Goal: Information Seeking & Learning: Learn about a topic

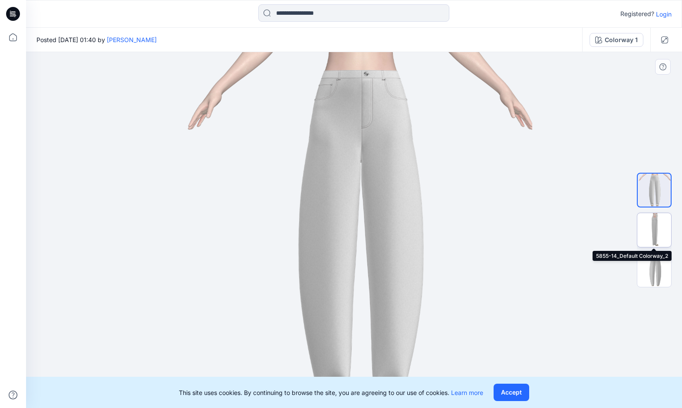
click at [655, 231] on img at bounding box center [655, 230] width 34 height 34
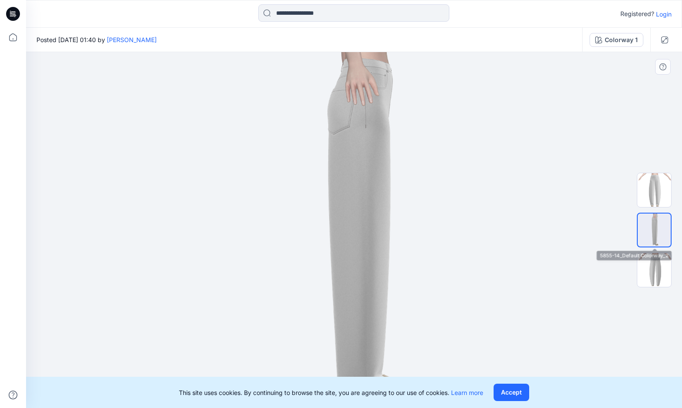
click at [652, 252] on div at bounding box center [654, 230] width 35 height 217
click at [652, 269] on img at bounding box center [655, 270] width 34 height 34
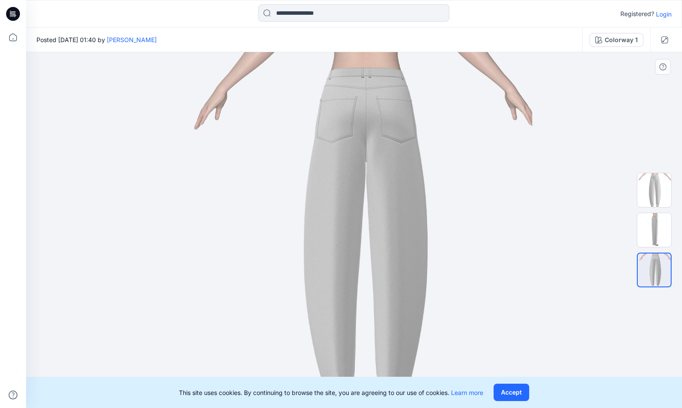
click at [522, 395] on button "Accept" at bounding box center [512, 392] width 36 height 17
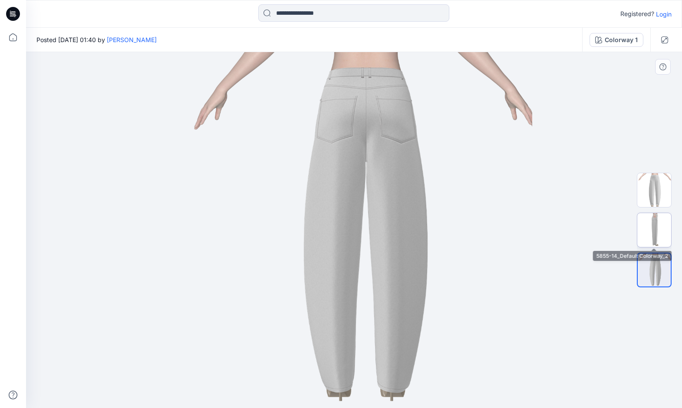
click at [649, 223] on img at bounding box center [655, 230] width 34 height 34
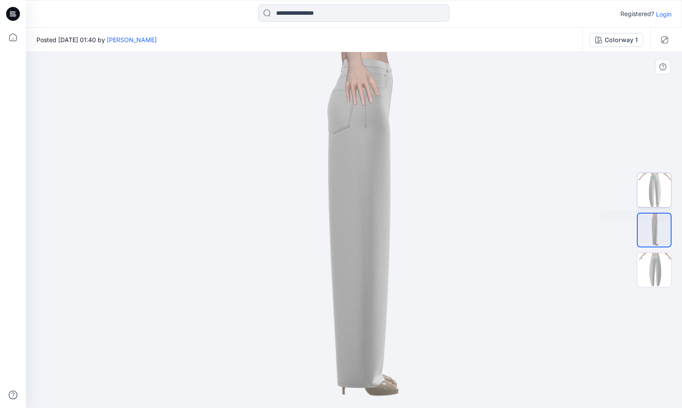
click at [657, 201] on img at bounding box center [655, 190] width 34 height 34
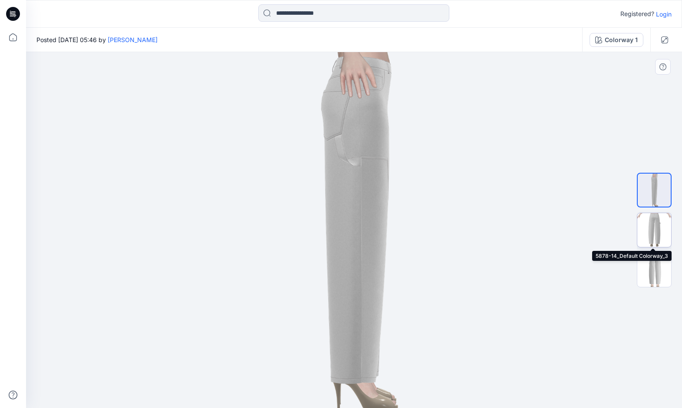
click at [658, 222] on img at bounding box center [655, 230] width 34 height 34
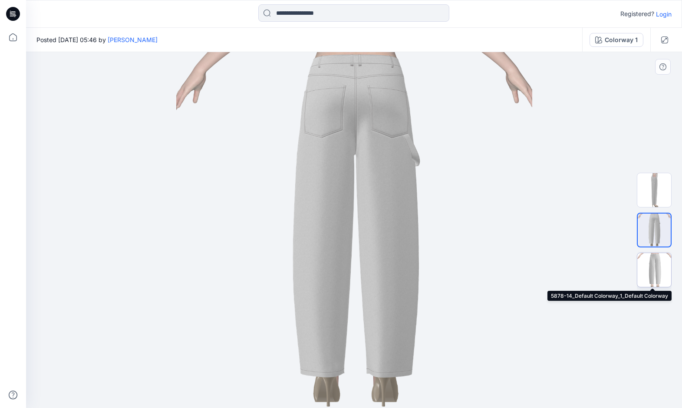
click at [653, 262] on img at bounding box center [655, 270] width 34 height 34
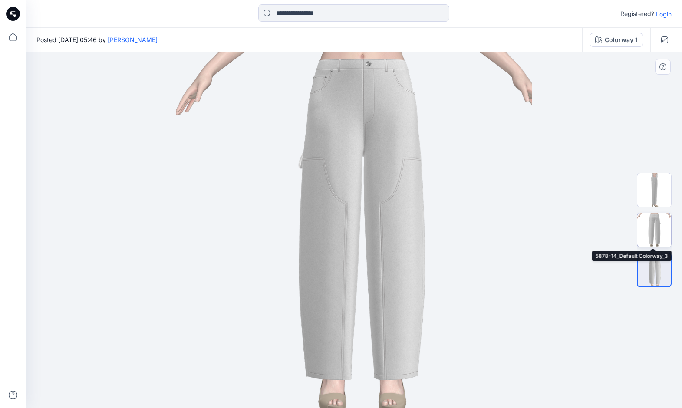
click at [652, 239] on img at bounding box center [655, 230] width 34 height 34
